Goal: Check status

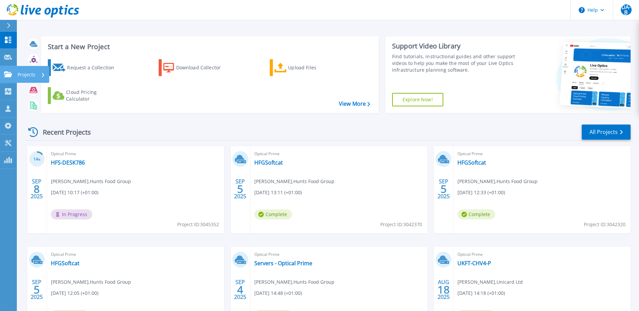
click at [10, 74] on icon at bounding box center [8, 74] width 8 height 6
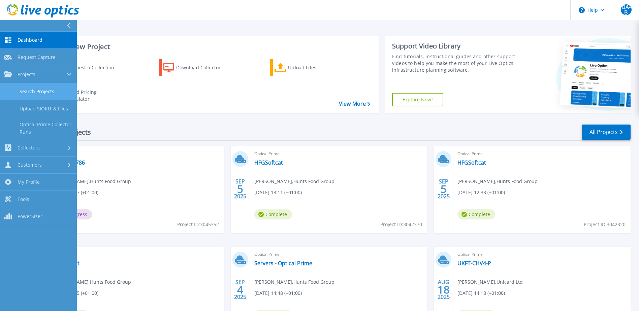
click at [54, 95] on link "Search Projects" at bounding box center [38, 91] width 77 height 17
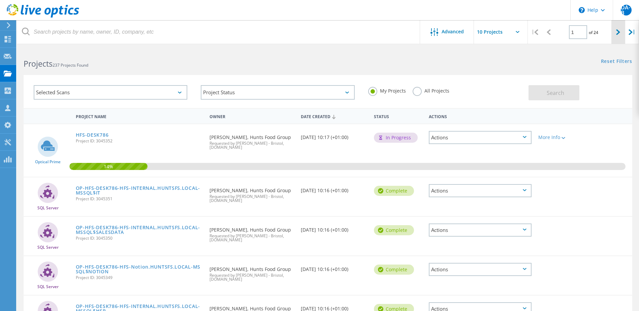
click at [621, 33] on div at bounding box center [619, 32] width 14 height 24
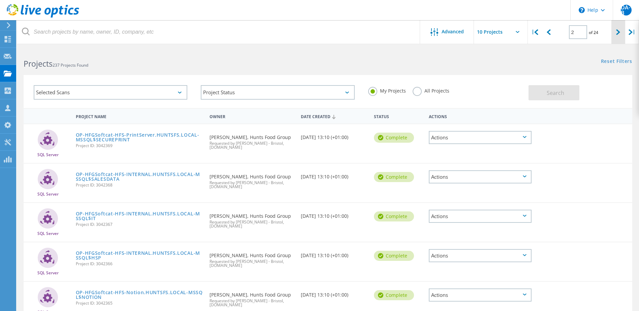
click at [616, 34] on div at bounding box center [619, 32] width 14 height 24
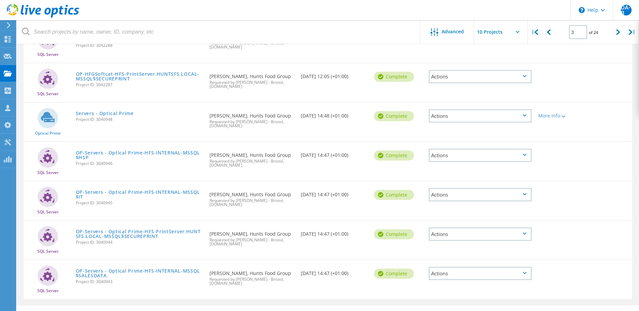
scroll to position [234, 0]
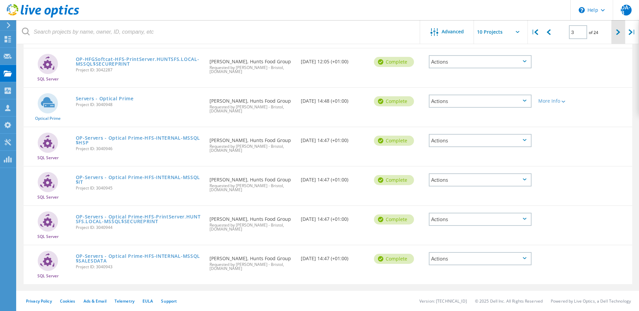
click at [616, 33] on div at bounding box center [619, 32] width 14 height 24
type input "4"
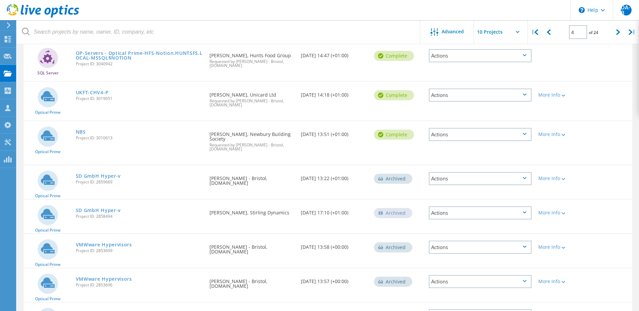
scroll to position [79, 0]
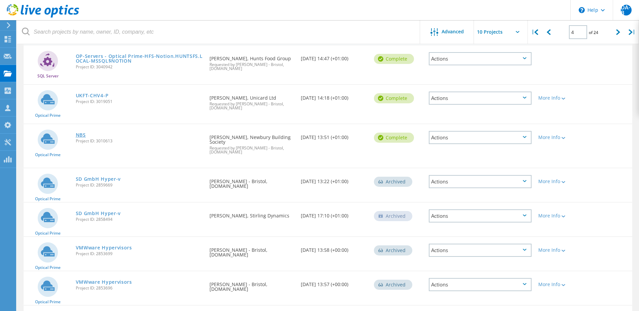
click at [77, 135] on link "NBS" at bounding box center [81, 135] width 10 height 5
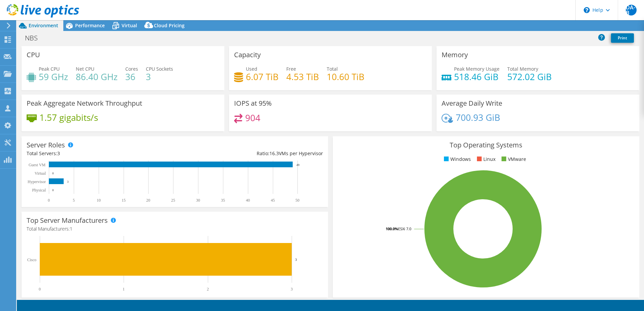
select select "USD"
click at [80, 28] on span "Performance" at bounding box center [90, 25] width 30 height 6
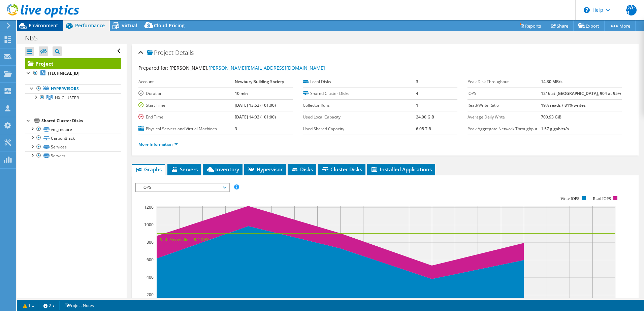
click at [42, 24] on span "Environment" at bounding box center [44, 25] width 30 height 6
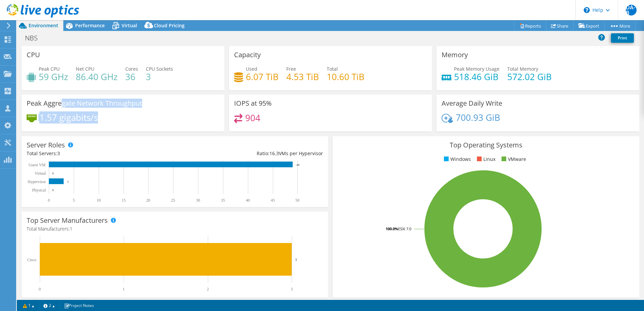
drag, startPoint x: 61, startPoint y: 105, endPoint x: 107, endPoint y: 120, distance: 48.8
click at [107, 120] on div "Peak Aggregate Network Throughput 1.57 gigabits/s" at bounding box center [123, 113] width 203 height 37
click at [264, 55] on div "Capacity Used 6.07 TiB Free 4.53 TiB Total 10.60 TiB" at bounding box center [330, 68] width 203 height 44
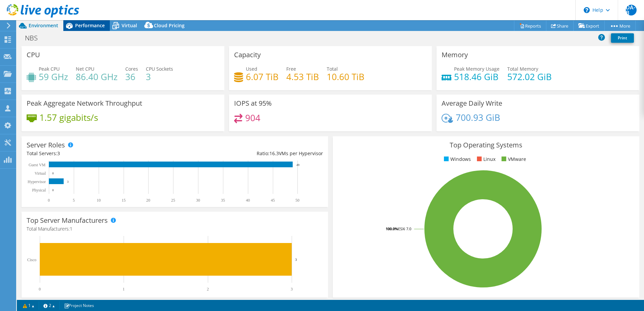
click at [98, 27] on span "Performance" at bounding box center [90, 25] width 30 height 6
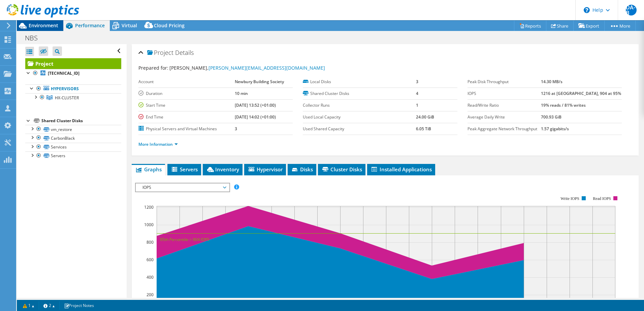
click at [52, 27] on span "Environment" at bounding box center [44, 25] width 30 height 6
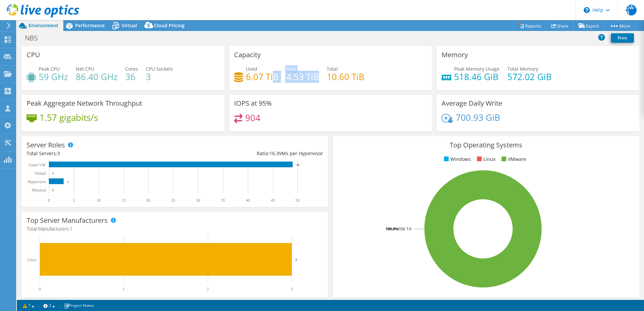
drag, startPoint x: 274, startPoint y: 76, endPoint x: 321, endPoint y: 82, distance: 48.1
click at [314, 80] on div "Used 6.07 TiB Free 4.53 TiB Total 10.60 TiB" at bounding box center [330, 76] width 193 height 22
drag, startPoint x: 321, startPoint y: 82, endPoint x: 315, endPoint y: 79, distance: 7.1
click at [315, 79] on h4 "4.53 TiB" at bounding box center [302, 76] width 33 height 7
